Goal: Task Accomplishment & Management: Manage account settings

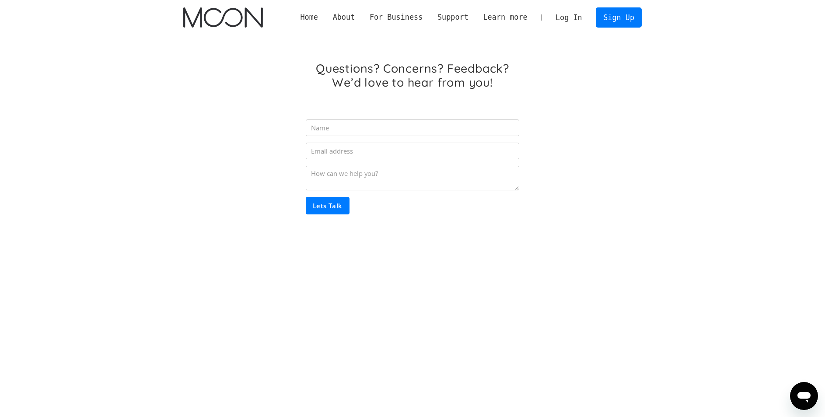
click at [573, 17] on link "Log In" at bounding box center [568, 17] width 41 height 19
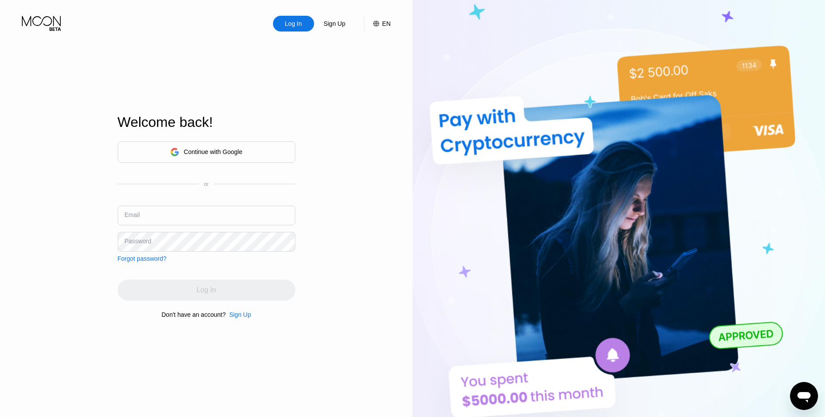
type input "[EMAIL_ADDRESS][DOMAIN_NAME]"
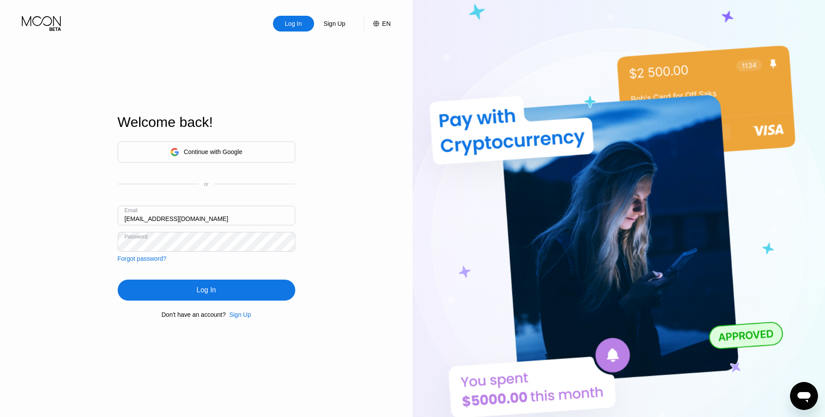
click at [217, 221] on input "[EMAIL_ADDRESS][DOMAIN_NAME]" at bounding box center [207, 215] width 178 height 20
click at [79, 295] on div "Log In Sign Up EN Language Select an item Save Welcome back! Continue with Goog…" at bounding box center [206, 229] width 412 height 458
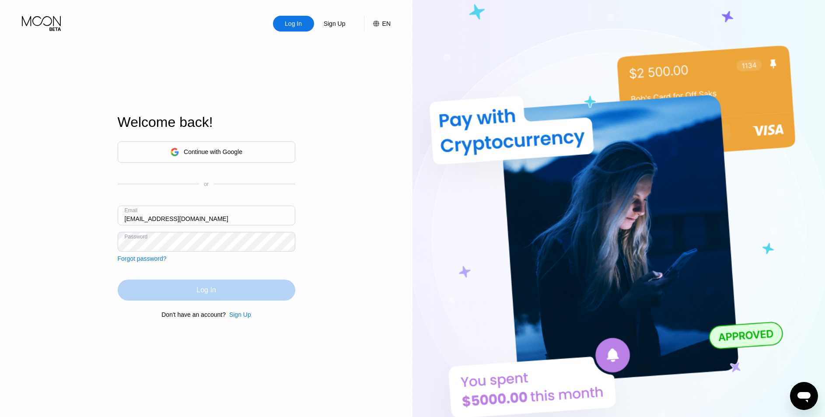
click at [164, 298] on div "Log In" at bounding box center [207, 289] width 178 height 21
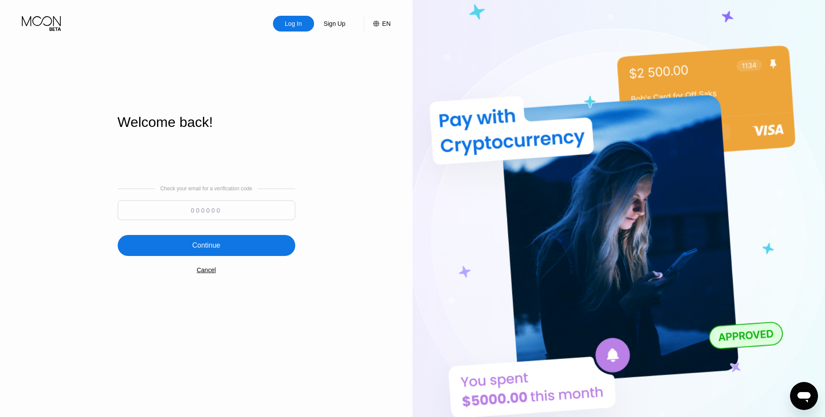
drag, startPoint x: 181, startPoint y: 202, endPoint x: 205, endPoint y: 208, distance: 24.7
click at [186, 202] on input at bounding box center [207, 210] width 178 height 20
type input "444112"
click at [240, 242] on div "Continue" at bounding box center [207, 245] width 178 height 21
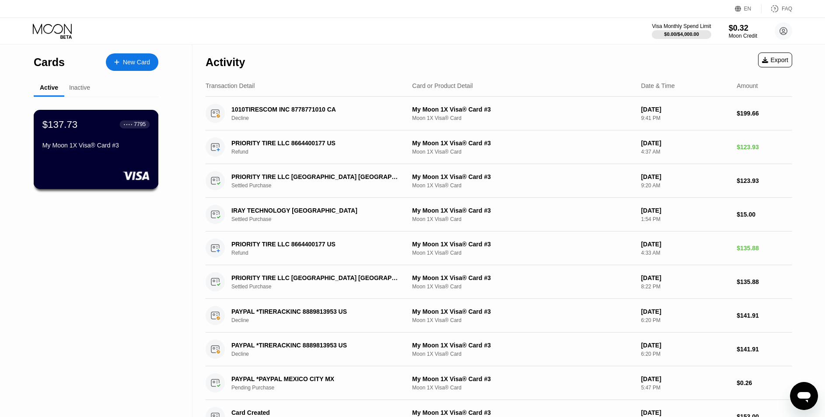
click at [101, 120] on div "$137.73 ● ● ● ● 7795" at bounding box center [95, 123] width 107 height 11
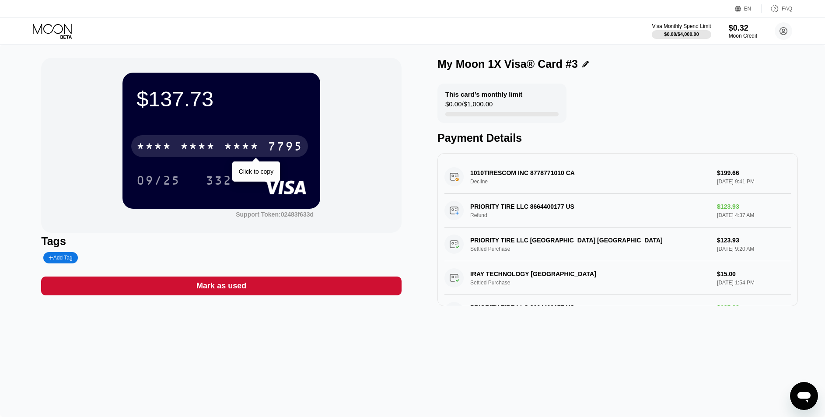
click at [225, 150] on div "* * * *" at bounding box center [241, 147] width 35 height 14
click at [403, 214] on div "$137.73 [CREDIT_CARD_NUMBER] Click to copy 09/25 332 Support Token: 02483f633d …" at bounding box center [412, 182] width 742 height 248
click at [381, 189] on div "$137.73 [CREDIT_CARD_NUMBER] Click to copy 09/25 332 Support Token: 02483f633d" at bounding box center [221, 145] width 360 height 175
click at [293, 393] on div "$137.73 [CREDIT_CARD_NUMBER] Click to copy 09/25 332 Support Token: 02483f633d …" at bounding box center [412, 231] width 825 height 372
click at [466, 363] on div "$137.73 [CREDIT_CARD_NUMBER] Click to copy 09/25 332 Support Token: 02483f633d …" at bounding box center [412, 231] width 825 height 372
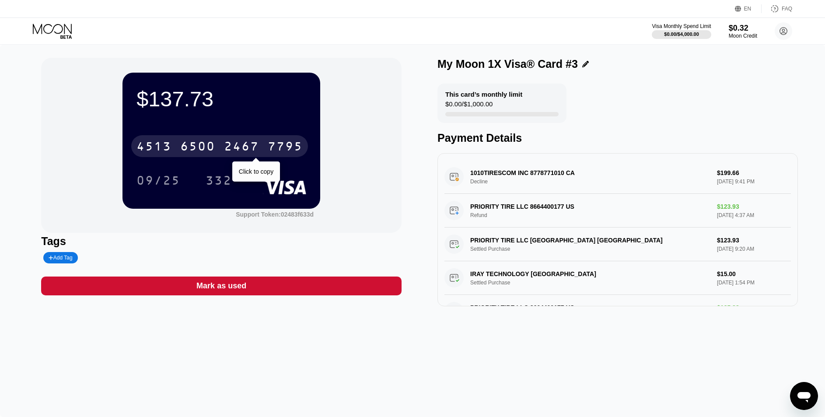
drag, startPoint x: 398, startPoint y: 328, endPoint x: 404, endPoint y: 328, distance: 5.3
click at [400, 328] on div "$137.73 [CREDIT_CARD_NUMBER] Click to copy 09/25 332 Support Token: 02483f633d …" at bounding box center [412, 231] width 825 height 372
click at [261, 150] on div "[CREDIT_CARD_NUMBER]" at bounding box center [219, 146] width 177 height 22
click at [268, 149] on div "7795" at bounding box center [285, 147] width 35 height 14
click at [216, 148] on div "[CREDIT_CARD_NUMBER]" at bounding box center [219, 146] width 177 height 22
